Goal: Task Accomplishment & Management: Complete application form

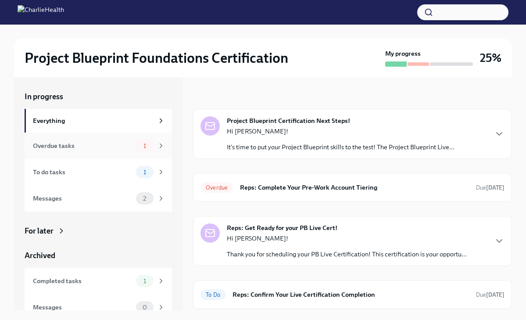
click at [147, 146] on span "1" at bounding box center [144, 146] width 13 height 7
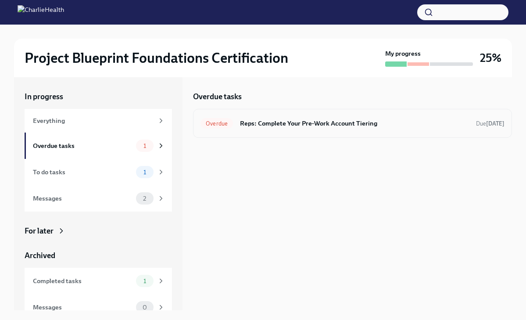
click at [253, 125] on h6 "Reps: Complete Your Pre-Work Account Tiering" at bounding box center [354, 123] width 229 height 10
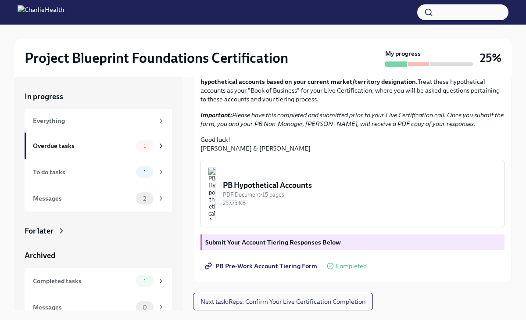
scroll to position [15, 0]
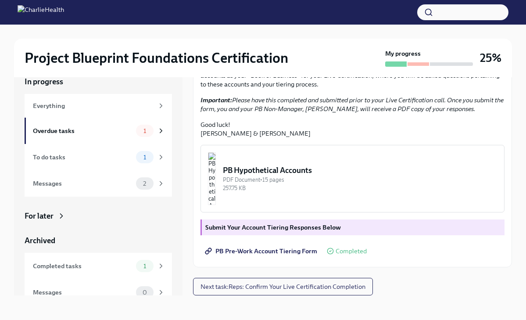
click at [216, 192] on img "button" at bounding box center [212, 178] width 8 height 53
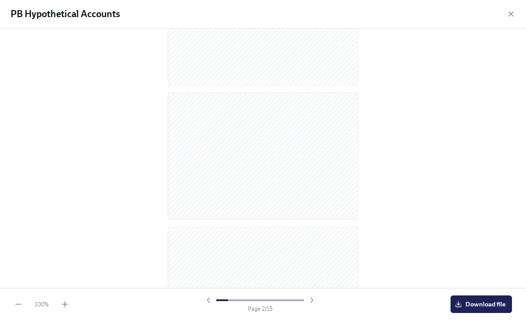
scroll to position [0, 0]
click at [461, 301] on icon "button" at bounding box center [458, 304] width 7 height 7
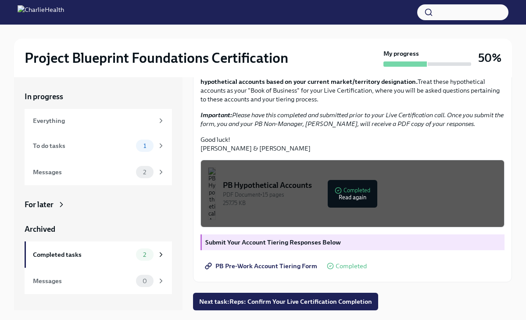
scroll to position [205, 0]
click at [151, 146] on span "1" at bounding box center [144, 146] width 13 height 7
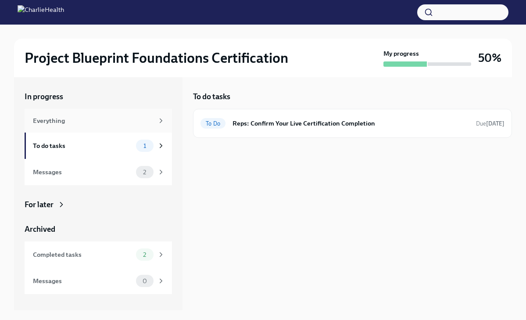
click at [163, 122] on icon at bounding box center [161, 121] width 8 height 8
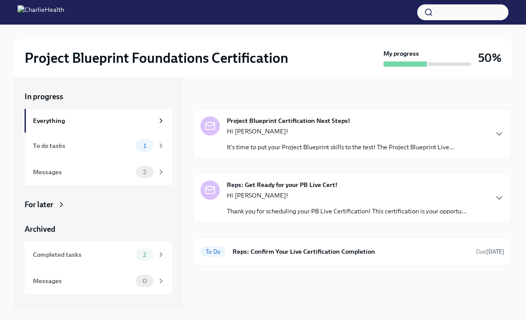
scroll to position [1, 0]
click at [497, 132] on icon "button" at bounding box center [499, 133] width 5 height 3
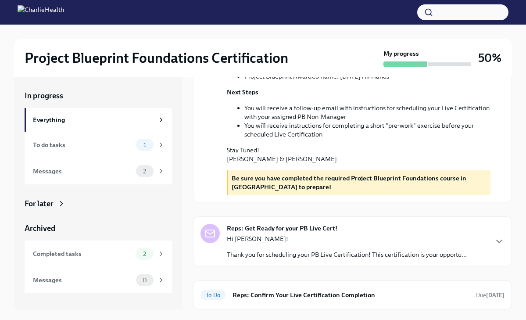
scroll to position [311, 0]
click at [428, 226] on div "Reps: Get Ready for your PB Live Cert! Hi [PERSON_NAME]! Thank you for scheduli…" at bounding box center [347, 241] width 240 height 35
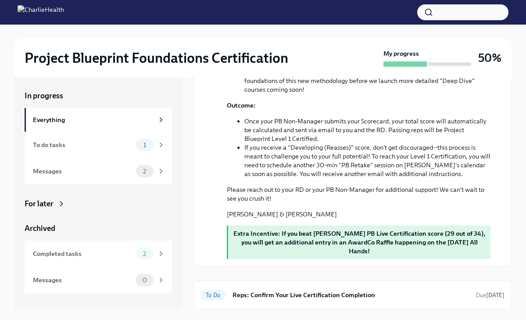
scroll to position [730, 0]
click at [161, 251] on icon at bounding box center [161, 254] width 8 height 8
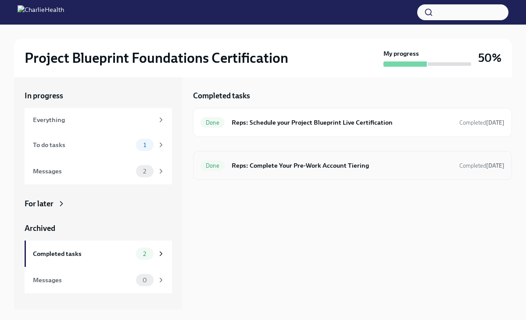
click at [315, 168] on h6 "Reps: Complete Your Pre-Work Account Tiering" at bounding box center [342, 166] width 221 height 10
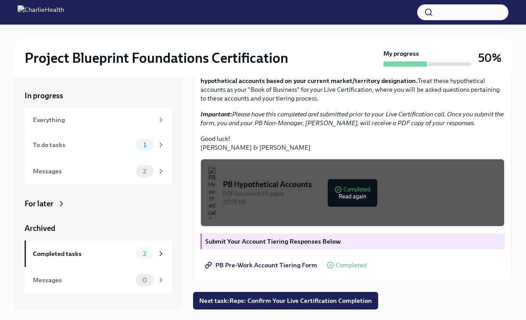
scroll to position [205, 0]
click at [279, 265] on span "PB Pre-Work Account Tiering Form" at bounding box center [262, 265] width 111 height 9
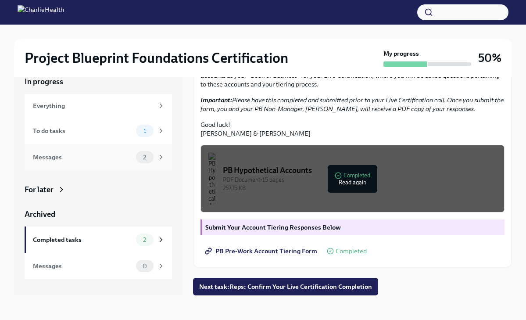
click at [69, 155] on div "Messages" at bounding box center [83, 157] width 100 height 10
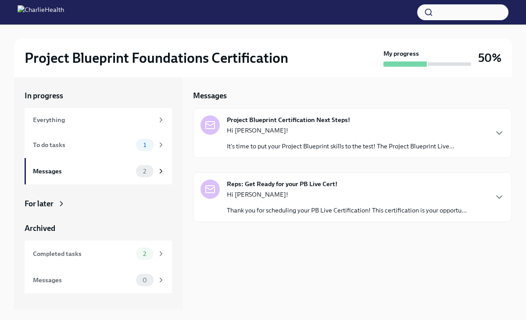
scroll to position [1, 0]
